Goal: Navigation & Orientation: Find specific page/section

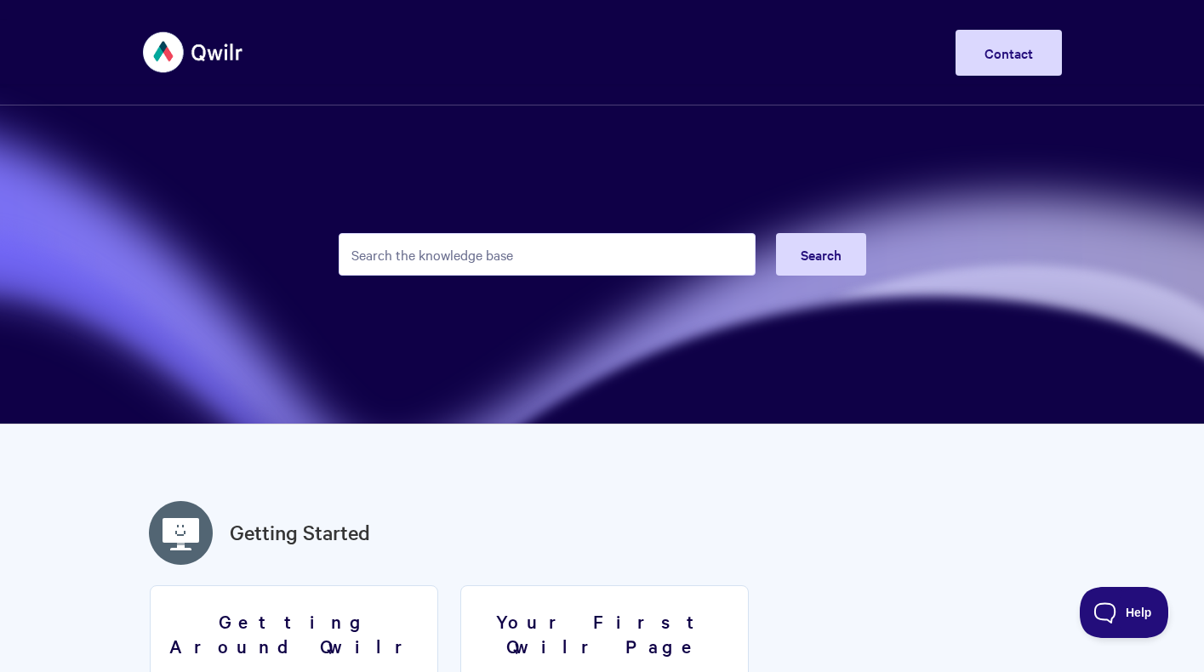
click at [197, 60] on img at bounding box center [193, 52] width 101 height 64
click at [180, 43] on img at bounding box center [193, 52] width 101 height 64
click at [174, 47] on img at bounding box center [193, 52] width 101 height 64
click at [165, 45] on img at bounding box center [193, 52] width 101 height 64
click at [157, 44] on img at bounding box center [193, 52] width 101 height 64
